Goal: Obtain resource: Obtain resource

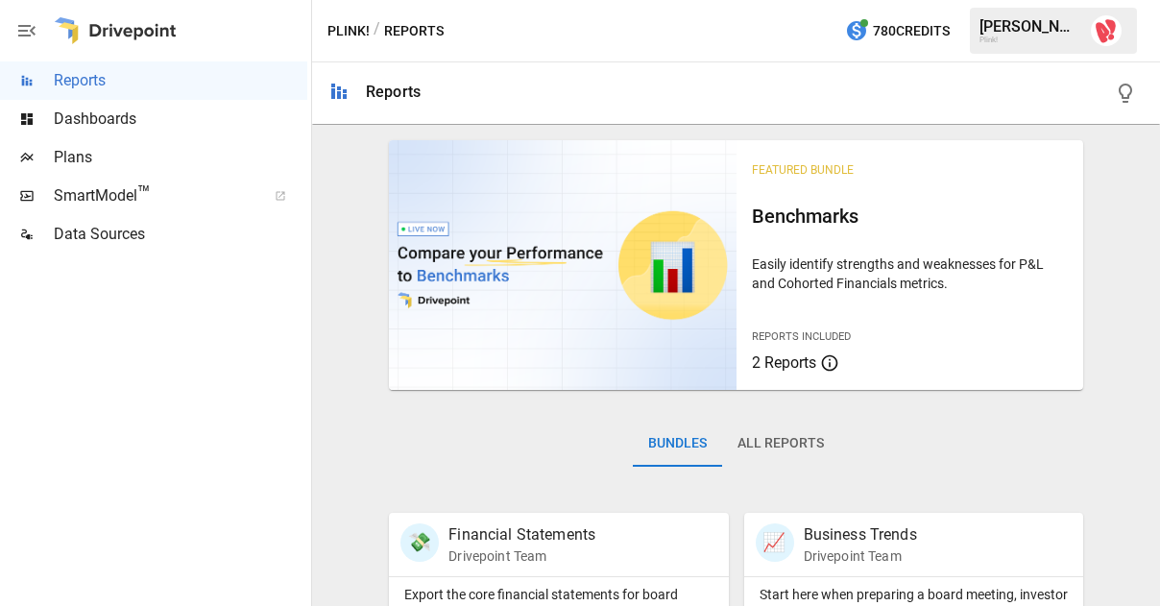
click at [116, 157] on span "Plans" at bounding box center [181, 157] width 254 height 23
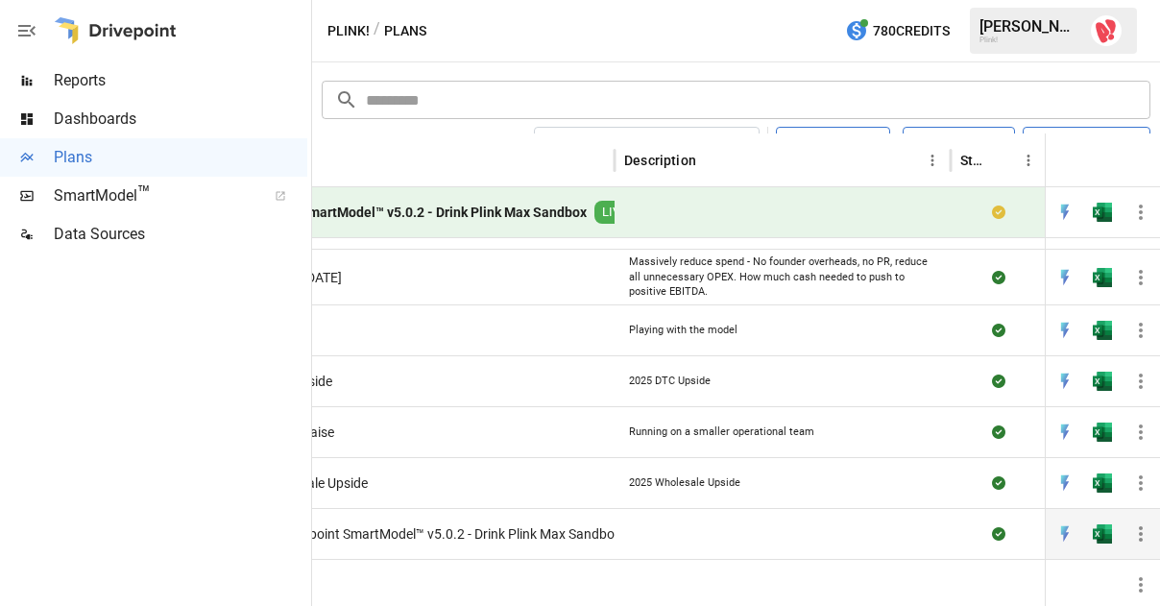
scroll to position [40, 0]
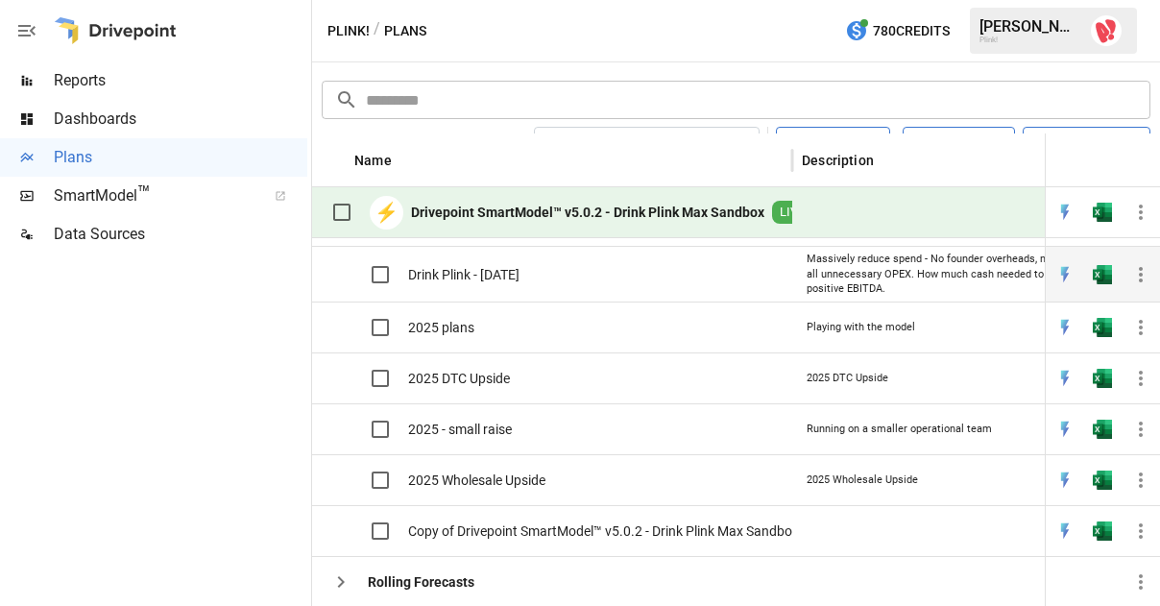
click at [497, 281] on span "Drink Plink - [DATE]" at bounding box center [463, 274] width 111 height 19
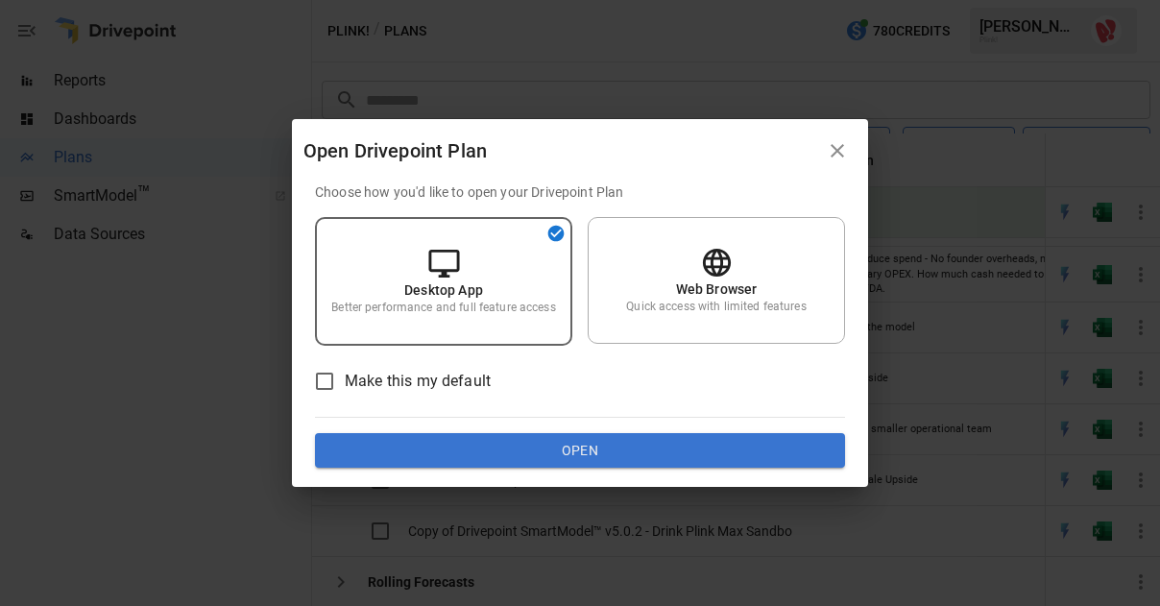
click at [848, 146] on icon "button" at bounding box center [837, 150] width 23 height 23
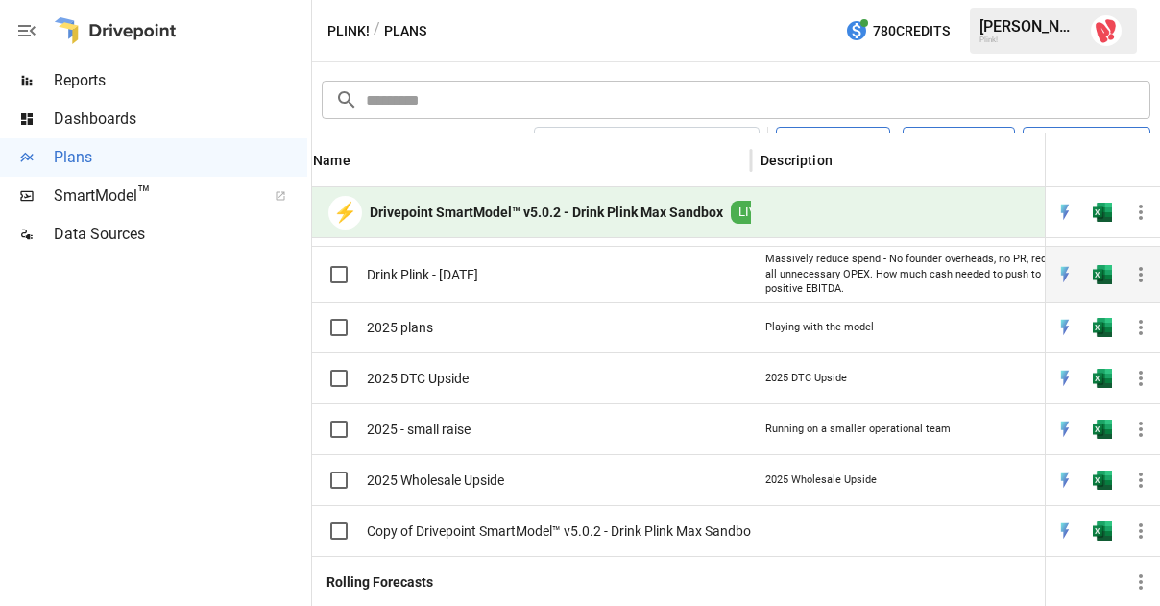
click at [472, 265] on span "Drink Plink - [DATE]" at bounding box center [422, 274] width 111 height 19
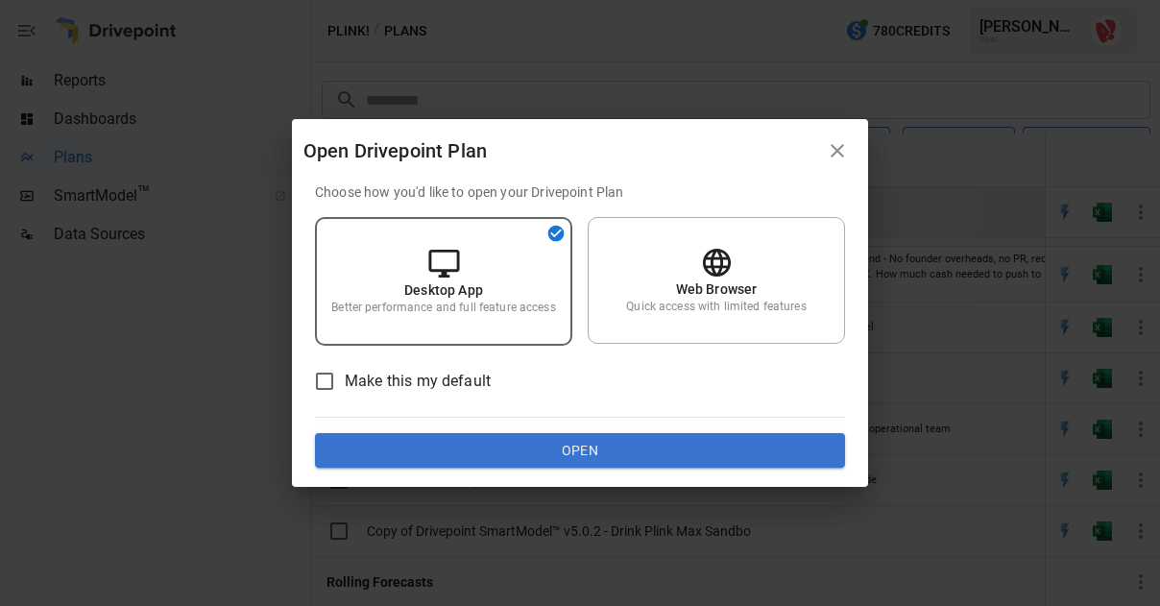
click at [501, 456] on button "Open" at bounding box center [580, 450] width 530 height 35
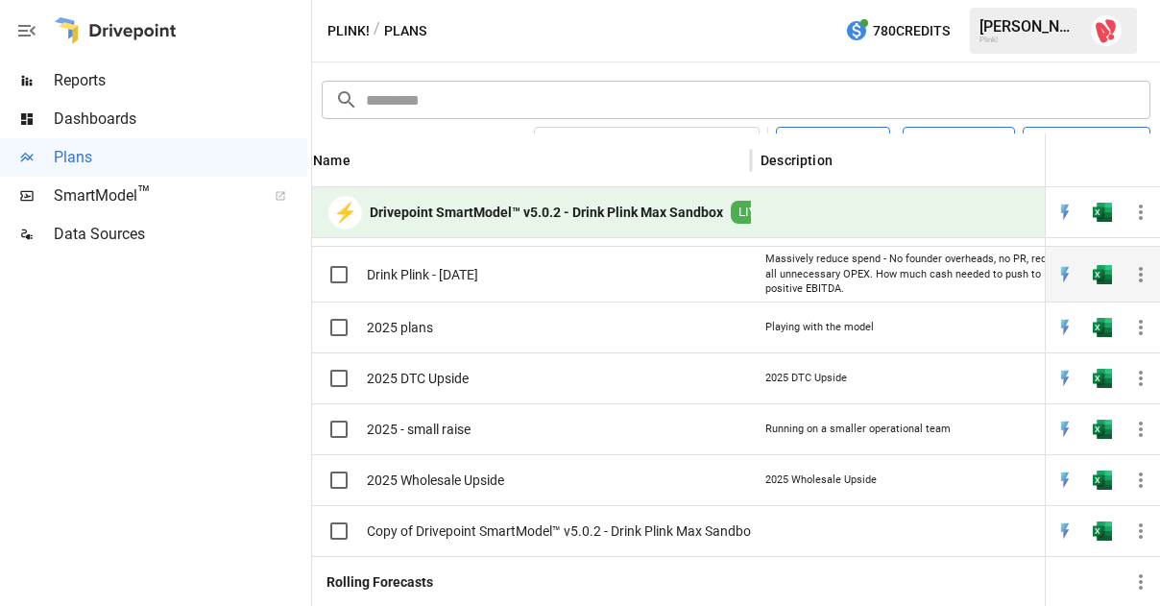
click at [513, 278] on div "Drink Plink - [DATE]" at bounding box center [511, 274] width 480 height 56
click at [613, 271] on div "Drink Plink - [DATE]" at bounding box center [511, 274] width 480 height 56
click at [887, 277] on div "Massively reduce spend - No founder overheads, no PR, reduce all unnecessary OP…" at bounding box center [919, 274] width 307 height 45
click at [403, 275] on span "Drink Plink - [DATE]" at bounding box center [422, 274] width 111 height 19
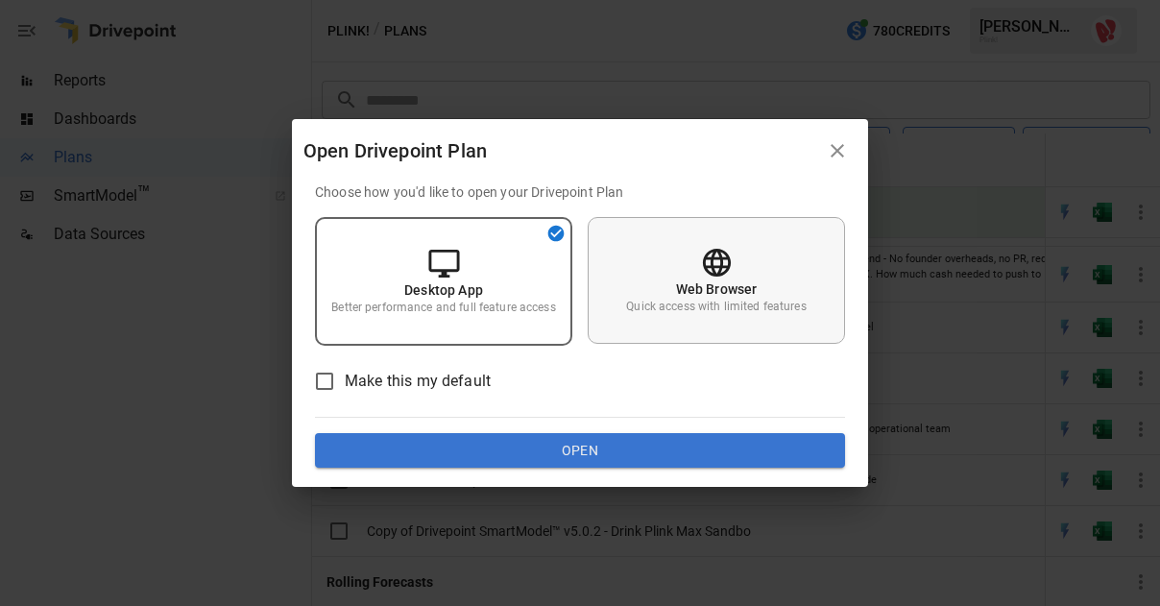
click at [704, 301] on p "Quick access with limited features" at bounding box center [716, 307] width 180 height 16
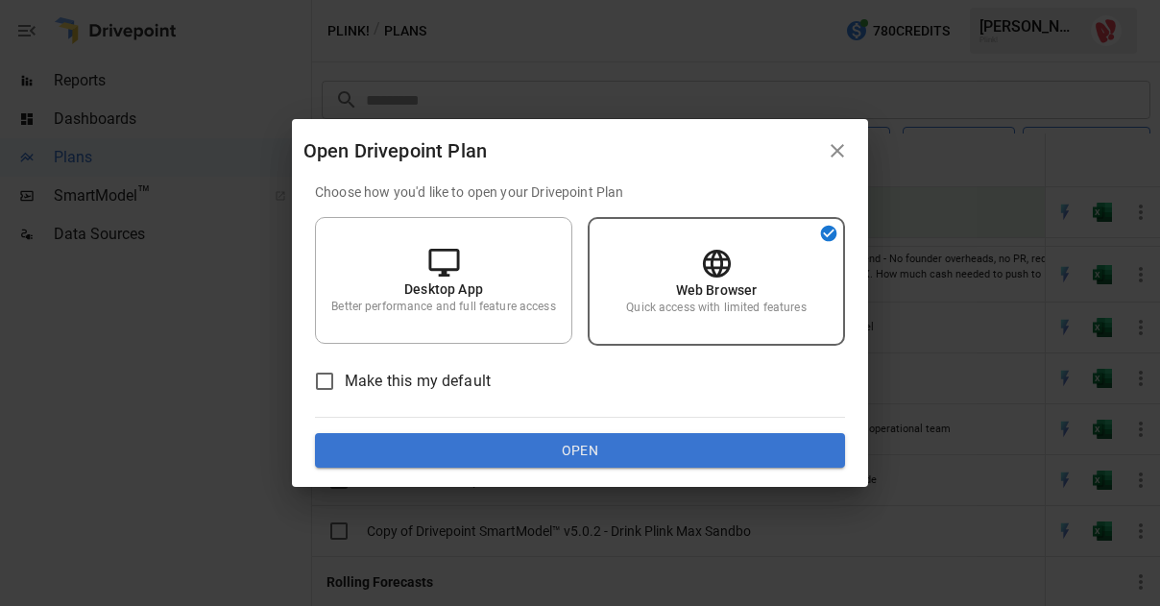
click at [585, 449] on button "Open" at bounding box center [580, 450] width 530 height 35
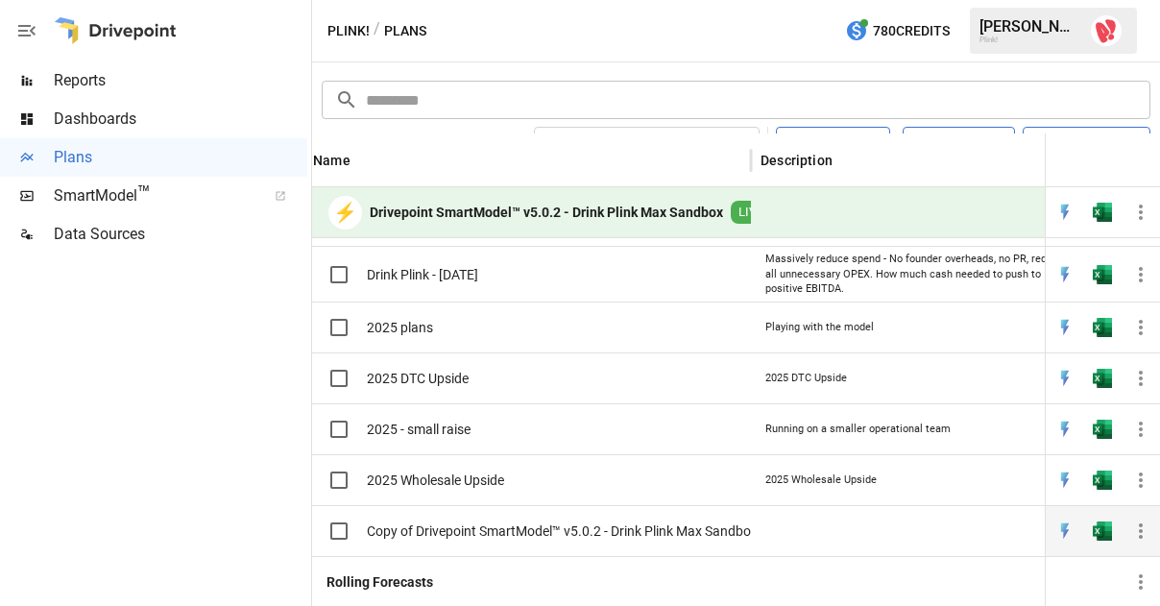
click at [465, 526] on span "Copy of Drivepoint SmartModel™ v5.0.2 - Drink Plink Max Sandbox Backup [DATE]" at bounding box center [607, 531] width 481 height 19
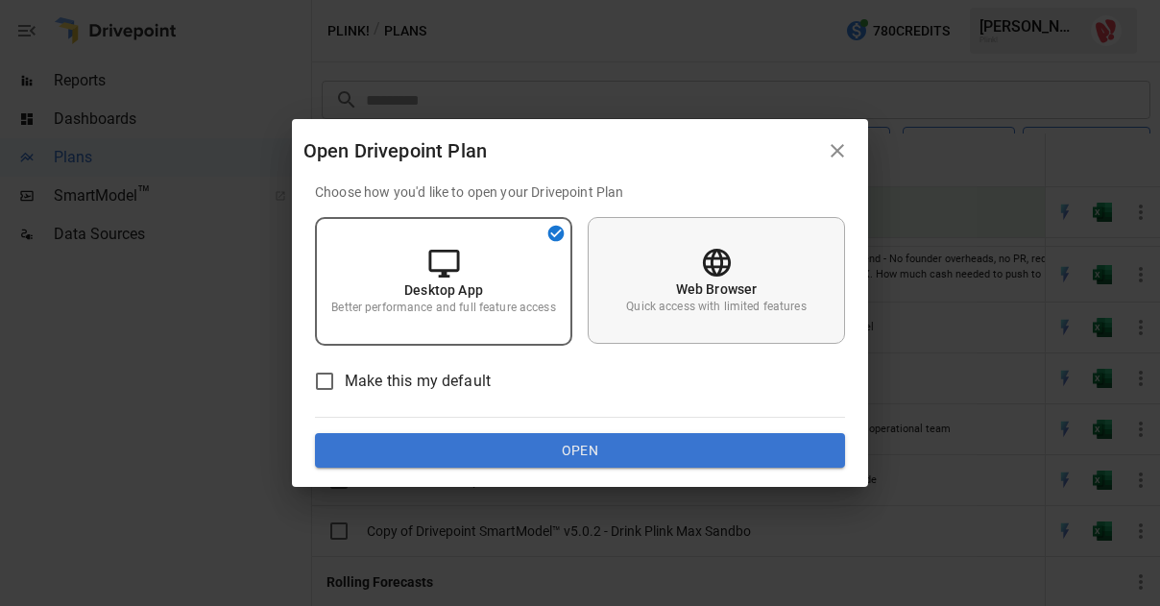
click at [731, 311] on p "Quick access with limited features" at bounding box center [716, 307] width 180 height 16
